Goal: Information Seeking & Learning: Stay updated

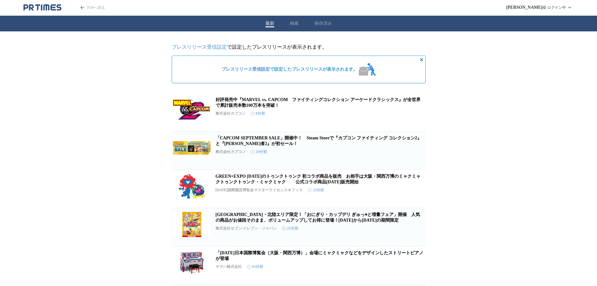
scroll to position [94, 0]
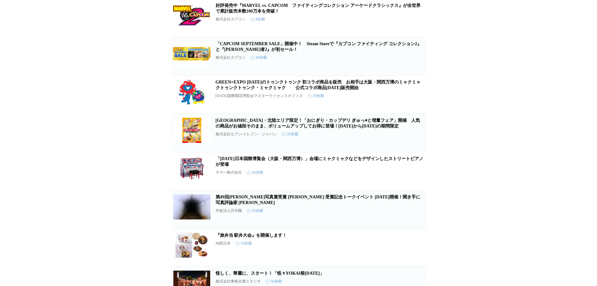
click at [257, 205] on link "第49回[PERSON_NAME]写真賞受賞 [PERSON_NAME] 受賞記念トークイベント [DATE]開催！聞き手に写真評論家 [PERSON_NAM…" at bounding box center [318, 199] width 205 height 10
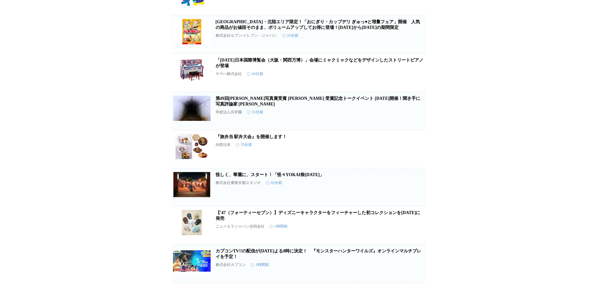
scroll to position [219, 0]
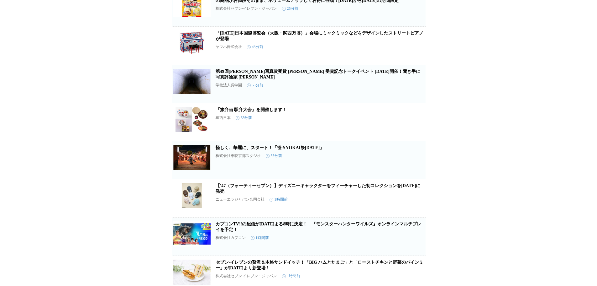
click at [313, 150] on link "怪しく、華麗に、スタート！「怪々YOKAI祭[DATE]」" at bounding box center [270, 147] width 109 height 5
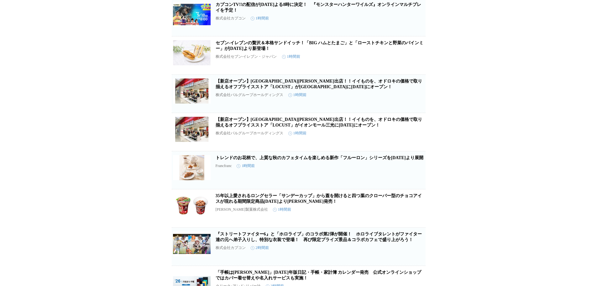
scroll to position [470, 0]
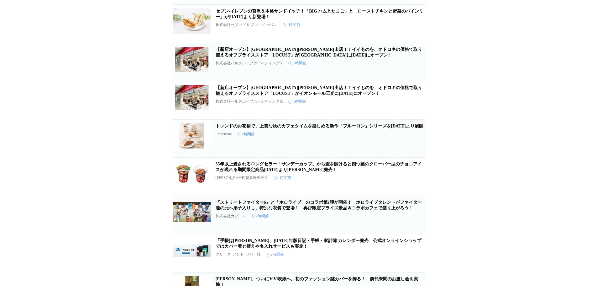
click at [309, 188] on article "35年以上愛されるロングセラー「サンデーカップ」から蓋を開けると四つ葉のクローバー型のチョコアイスが現れる期間限定商品9月22日（月）より順次発売！ 森永製菓…" at bounding box center [299, 176] width 254 height 38
click at [306, 172] on link "35年以上愛されるロングセラー「サンデーカップ」から蓋を開けると四つ葉のクローバー型のチョコアイスが現れる期間限定商品[DATE]より[PERSON_NAME…" at bounding box center [319, 166] width 206 height 10
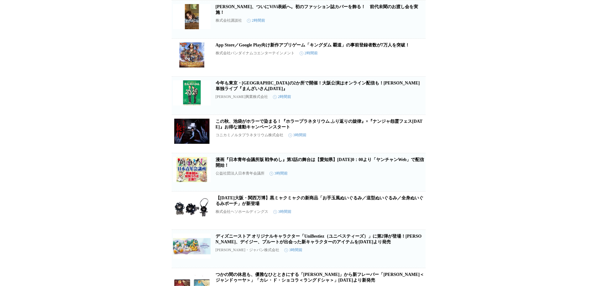
scroll to position [755, 0]
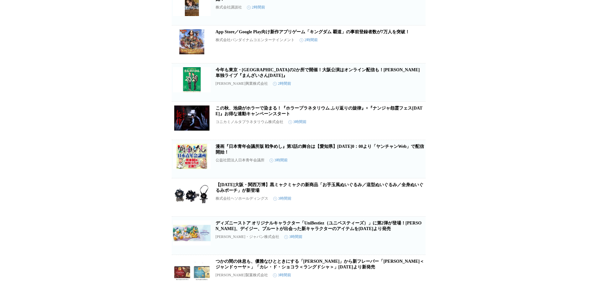
click at [255, 116] on link "この秋、池袋がホラーで染まる！『ホラープラネタリウム ふり返りの旋律』×『ナンジャ怨霊フェス[DATE]』お得な連動キャンペーンスタート" at bounding box center [319, 111] width 207 height 10
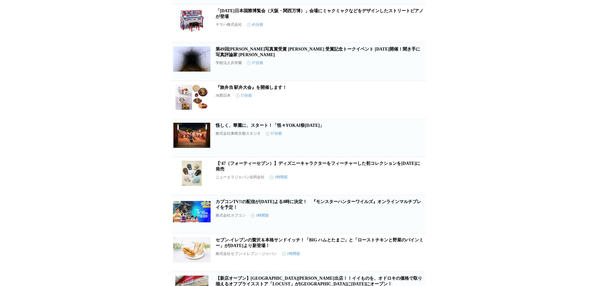
scroll to position [282, 0]
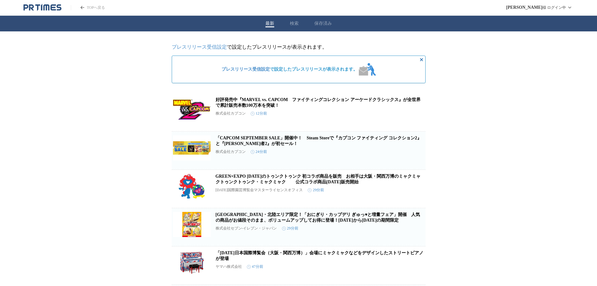
drag, startPoint x: 227, startPoint y: 0, endPoint x: 68, endPoint y: 131, distance: 206.2
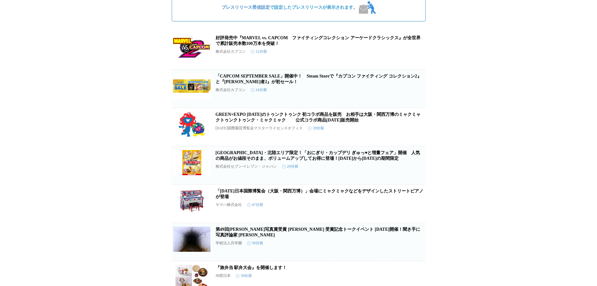
scroll to position [188, 0]
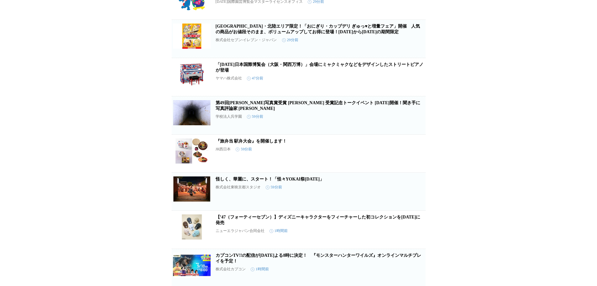
click at [252, 181] on link "怪しく、華麗に、スタート！「怪々YOKAI祭[DATE]」" at bounding box center [270, 178] width 109 height 5
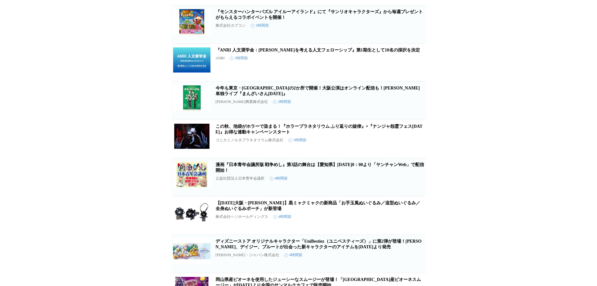
scroll to position [726, 0]
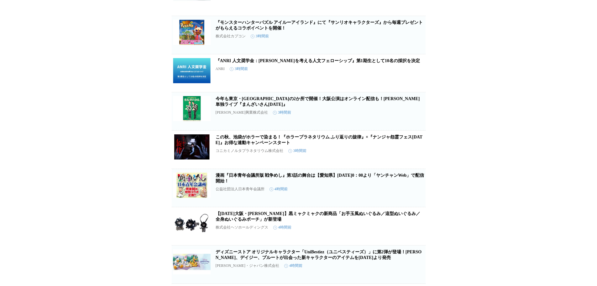
click at [247, 145] on link "この秋、池袋がホラーで染まる！『ホラープラネタリウム ふり返りの旋律』×『ナンジャ怨霊フェス[DATE]』お得な連動キャンペーンスタート" at bounding box center [319, 139] width 207 height 10
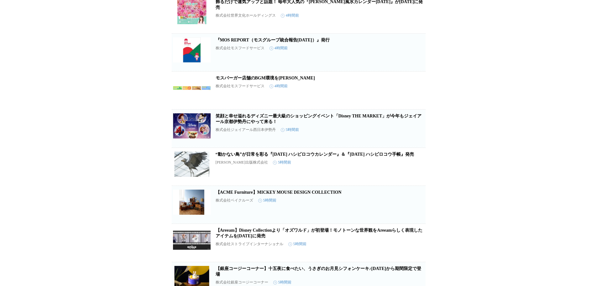
scroll to position [1230, 0]
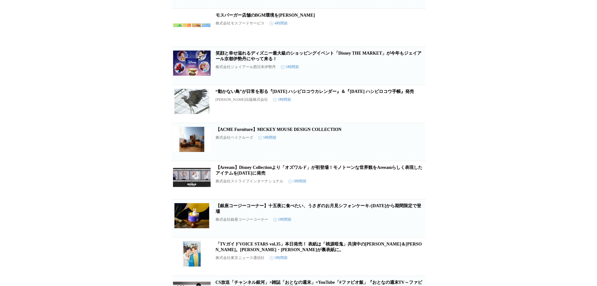
click at [231, 94] on link "“動かない鳥”が日常を彩る『[DATE] ハシビロコウカレンダー』＆『[DATE] ハシビロコウ手帳』発売" at bounding box center [315, 91] width 198 height 5
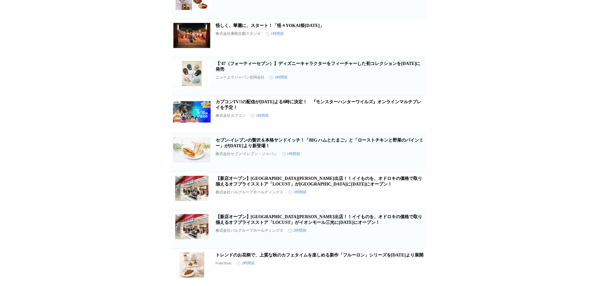
scroll to position [447, 0]
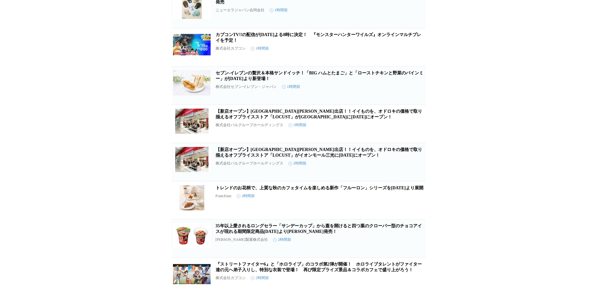
click at [298, 90] on article "セブン‐イレブンの贅沢＆本格サンドイッチ！「BIG ハムとたまご」と「ローストチキンと野菜のバインミー」が9月24日（水）より新登場！ 株式会社セブン‐イレブ…" at bounding box center [299, 85] width 254 height 38
click at [297, 81] on link "セブン‐イレブンの贅沢＆本格サンドイッチ！「BIG ハムとたまご」と「ローストチキンと野菜のバインミー」が[DATE]より新登場！" at bounding box center [320, 76] width 208 height 10
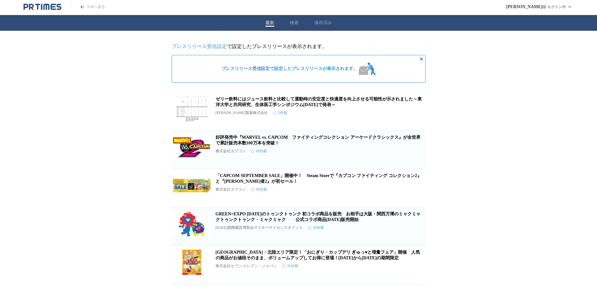
scroll to position [0, 0]
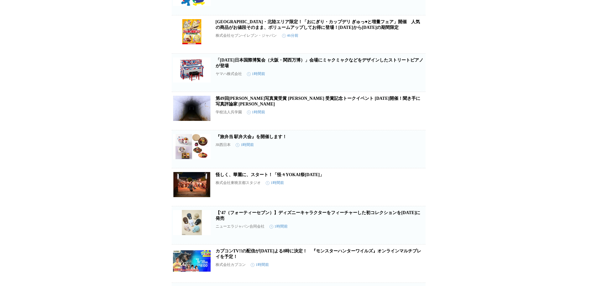
scroll to position [376, 0]
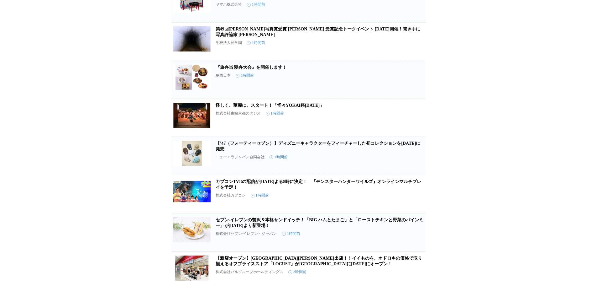
click at [234, 151] on link "【’47（フォーティーセブン）】ディズニーキャラクターをフィーチャーした初コレクションを[DATE]に発売" at bounding box center [318, 146] width 205 height 10
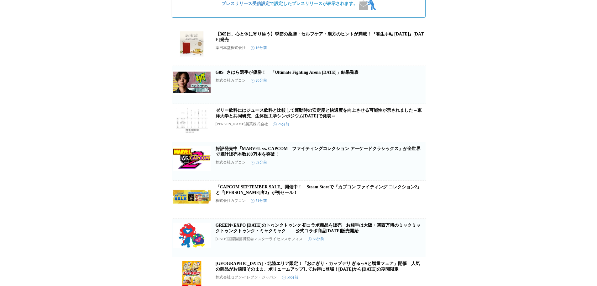
scroll to position [0, 0]
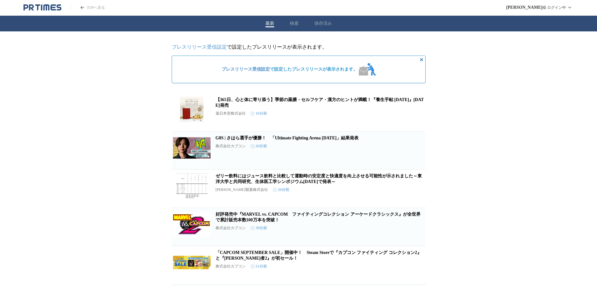
click at [308, 100] on link "【365日、心と体に寄り添う】季節の薬膳・セルフケア・漢方のヒントが満載！『養生手帖 2026』9月16日（火）発売" at bounding box center [320, 102] width 208 height 10
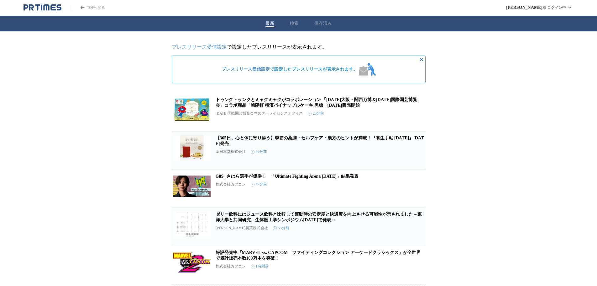
click at [49, 5] on icon "PR TIMESのトップページはこちら" at bounding box center [46, 7] width 6 height 6
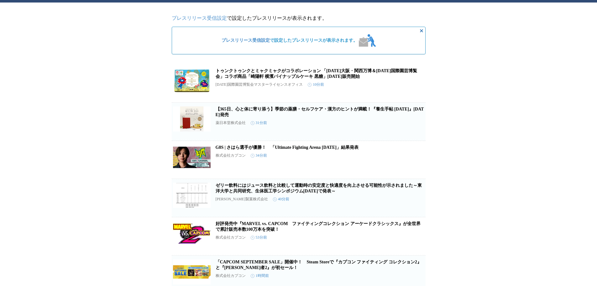
scroll to position [94, 0]
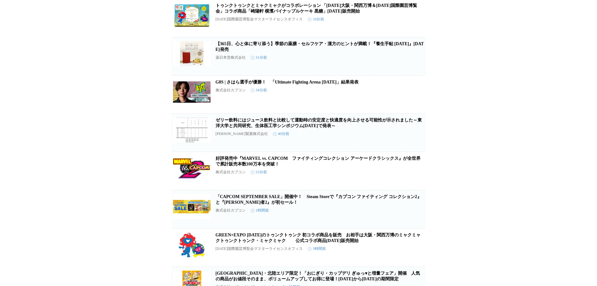
click at [257, 166] on link "好評発売中『MARVEL vs. CAPCOM　ファイティングコレクション アーケードクラシックス』が全世界で累計販売本数100万本を突破！" at bounding box center [318, 161] width 205 height 10
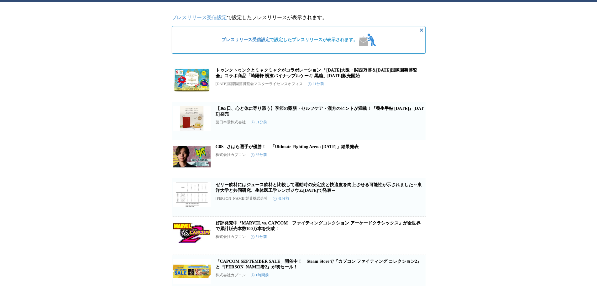
scroll to position [0, 0]
